Goal: Find contact information: Find contact information

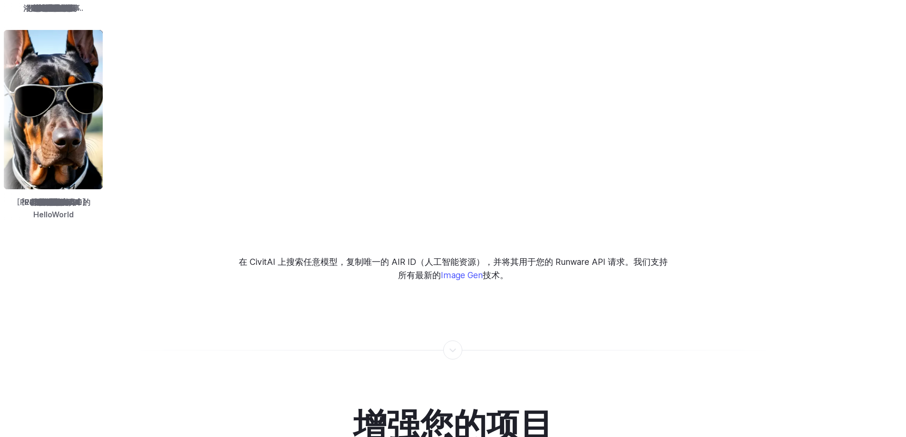
scroll to position [1379, 0]
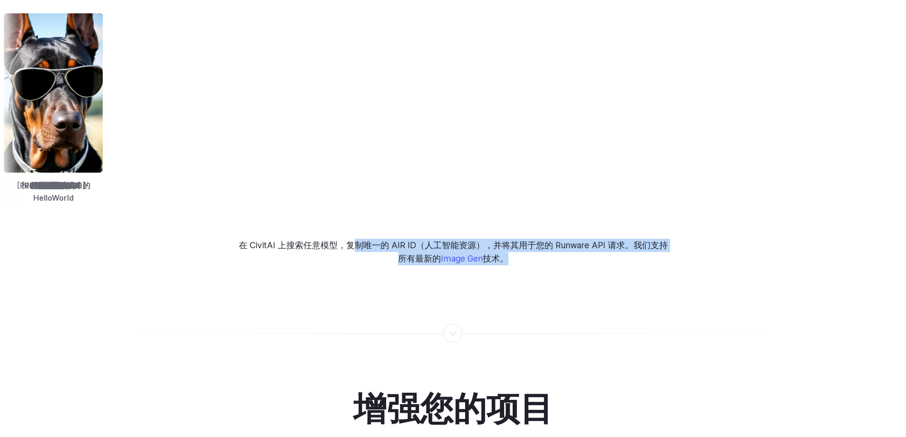
drag, startPoint x: 360, startPoint y: 235, endPoint x: 517, endPoint y: 251, distance: 157.2
click at [517, 251] on p "在 CivitAI 上搜索任意模型，复制唯一的 AIR ID（人工智能资源），并将其用于您的 Runware API 请求。我们支持所有最新的 Image G…" at bounding box center [452, 252] width 431 height 27
drag, startPoint x: 517, startPoint y: 251, endPoint x: 488, endPoint y: 251, distance: 28.5
click at [517, 251] on p "在 CivitAI 上搜索任意模型，复制唯一的 AIR ID（人工智能资源），并将其用于您的 Runware API 请求。我们支持所有最新的 Image G…" at bounding box center [452, 252] width 431 height 27
copy p "制唯一的 AIR ID（人工智能资源），并将其用于您的 Runware API 请求。我们支持所有最新的 Image Gen 技术。"
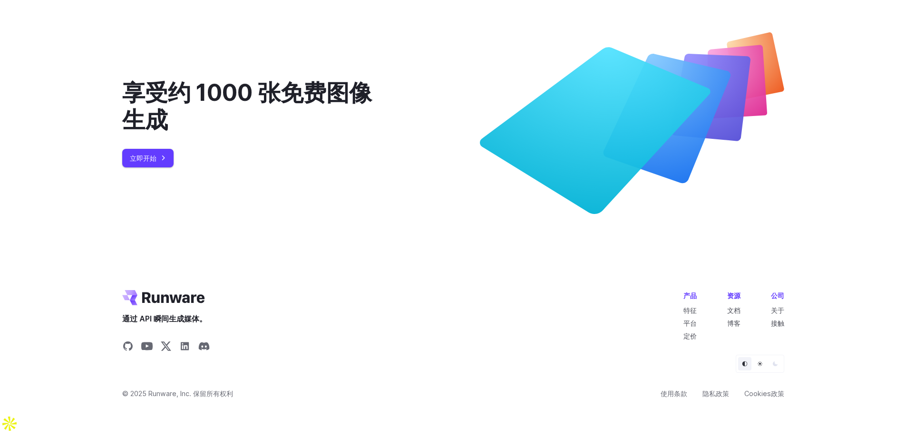
scroll to position [3446, 0]
click at [778, 327] on font "接触" at bounding box center [777, 323] width 13 height 8
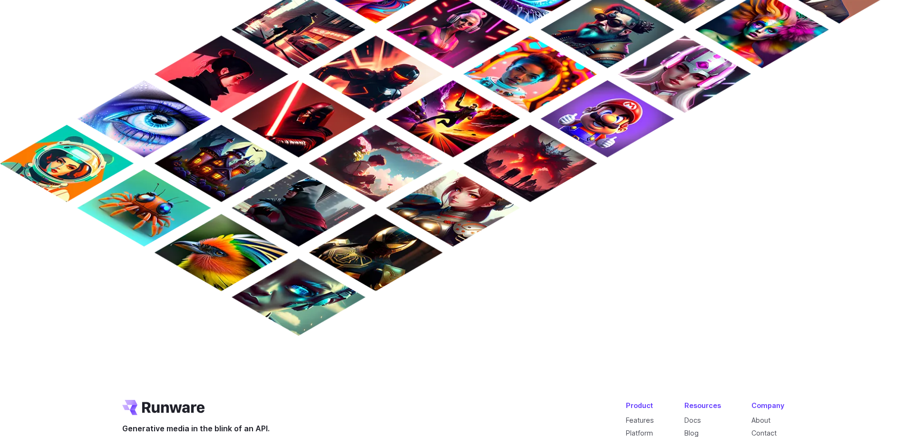
scroll to position [894, 0]
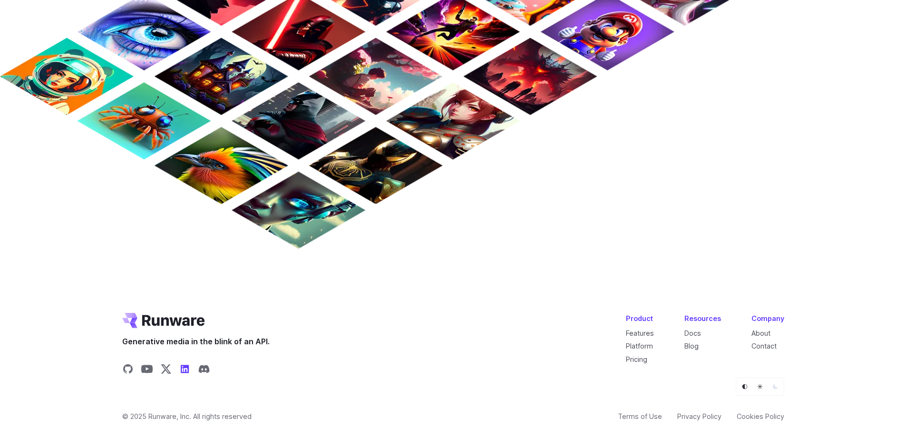
click at [187, 370] on icon "Share on LinkedIn" at bounding box center [184, 368] width 11 height 11
